Goal: Information Seeking & Learning: Find specific fact

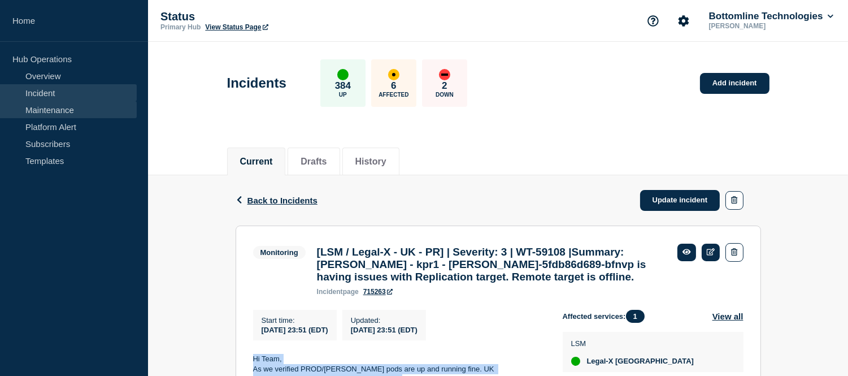
click at [73, 107] on link "Maintenance" at bounding box center [68, 109] width 137 height 17
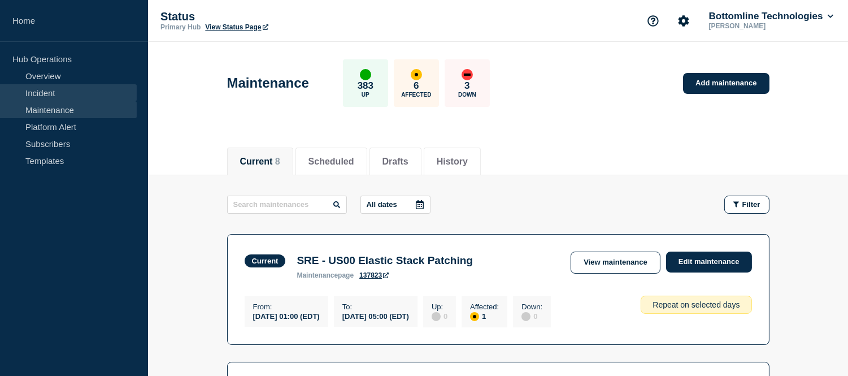
click at [74, 92] on link "Incident" at bounding box center [68, 92] width 137 height 17
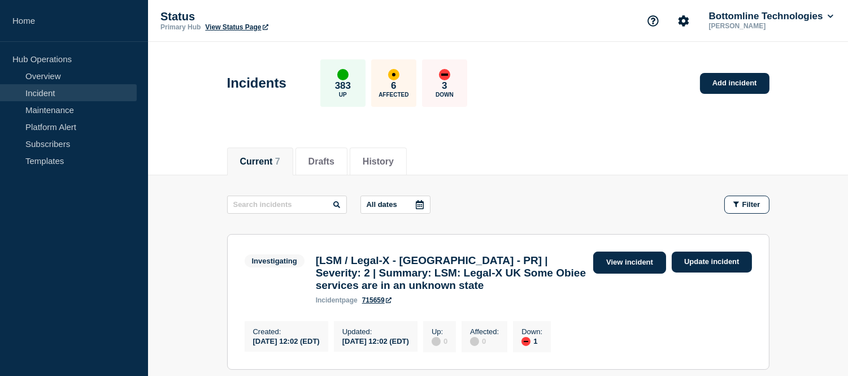
click at [631, 269] on link "View incident" at bounding box center [629, 262] width 73 height 22
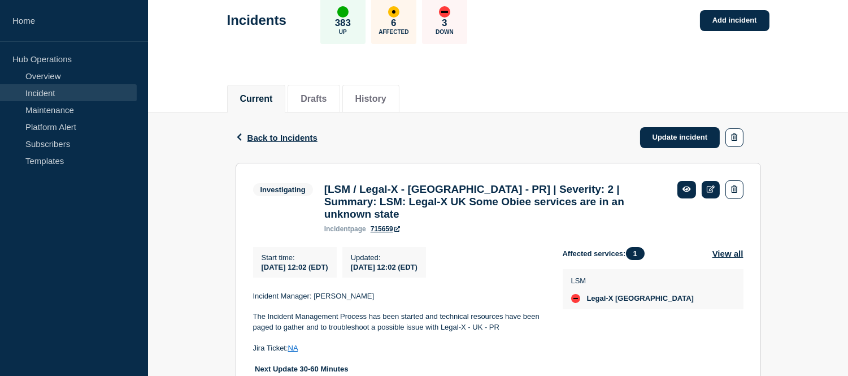
scroll to position [127, 0]
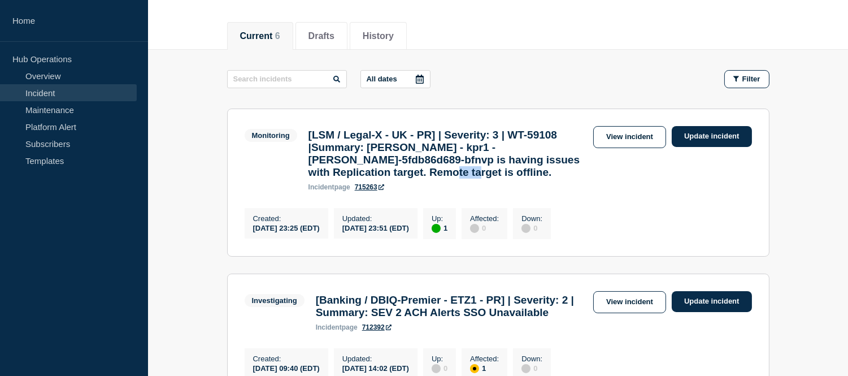
scroll to position [125, 0]
click at [606, 138] on link "View incident" at bounding box center [629, 137] width 73 height 22
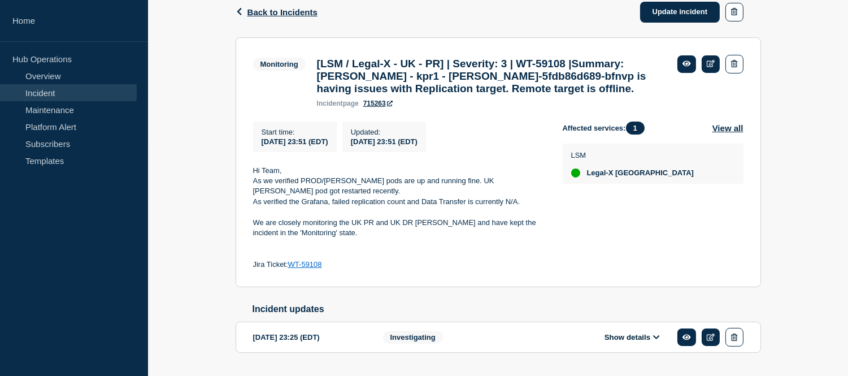
scroll to position [229, 0]
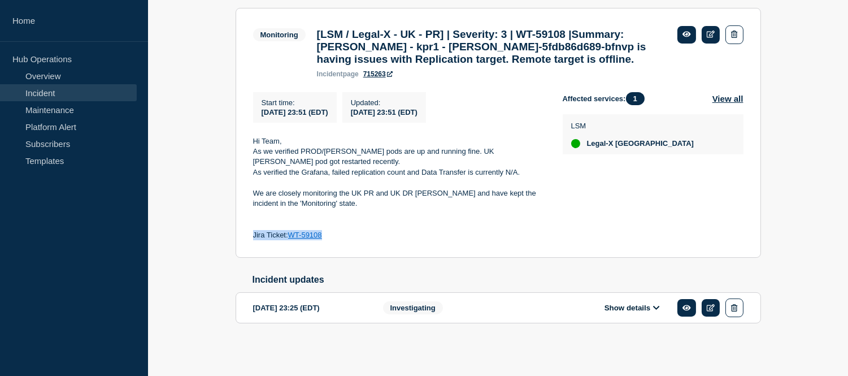
drag, startPoint x: 326, startPoint y: 233, endPoint x: 253, endPoint y: 228, distance: 73.6
click at [253, 230] on p "Jira Ticket: WT-59108" at bounding box center [399, 235] width 292 height 10
copy p "Jira Ticket: WT-59108"
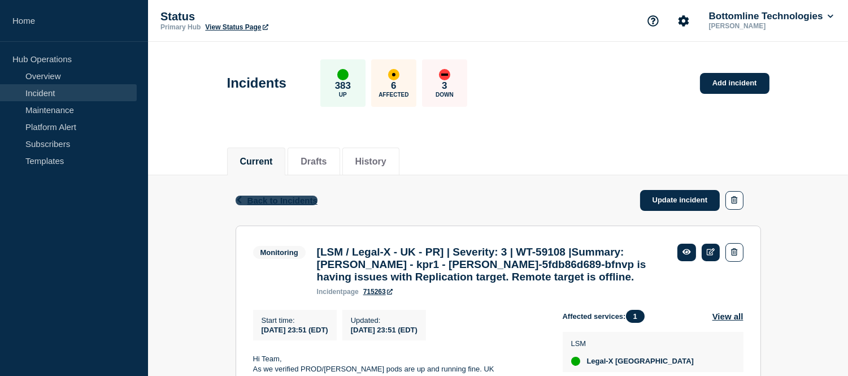
click at [302, 199] on span "Back to Incidents" at bounding box center [282, 200] width 70 height 10
